Goal: Find specific page/section

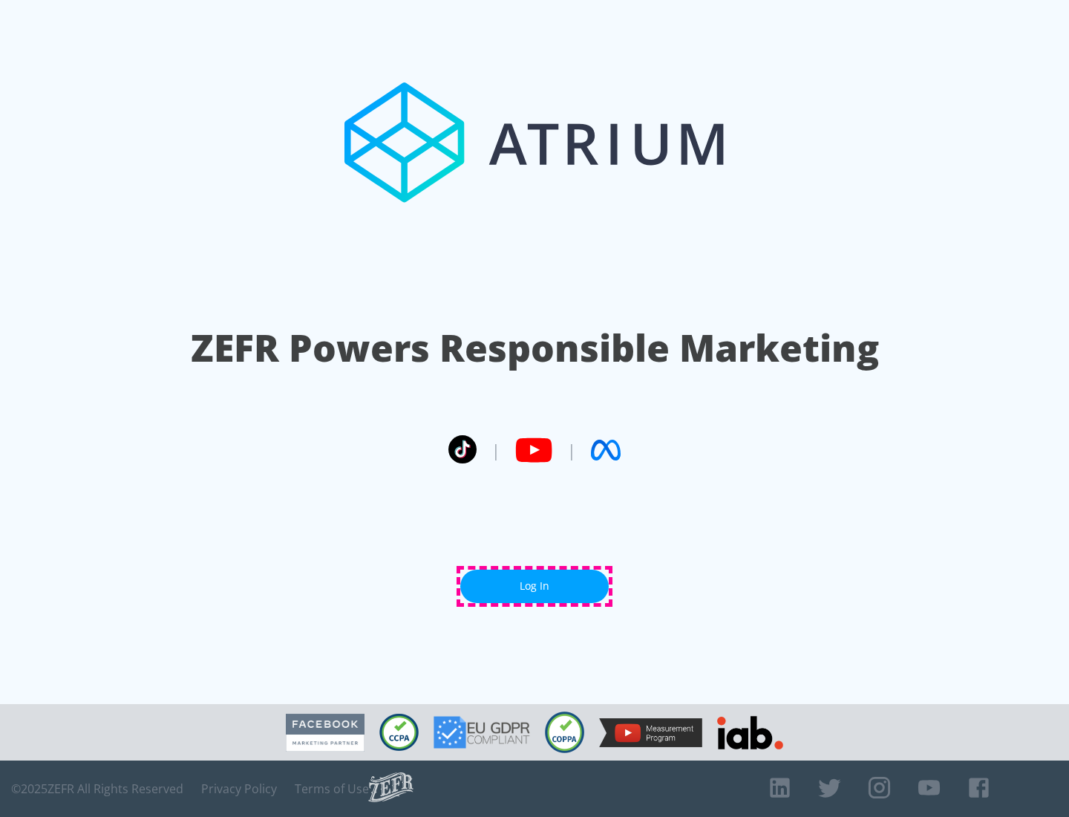
click at [535, 586] on link "Log In" at bounding box center [534, 586] width 149 height 33
